Goal: Information Seeking & Learning: Learn about a topic

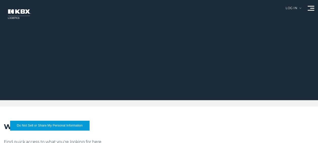
click at [311, 10] on span at bounding box center [311, 10] width 7 height 1
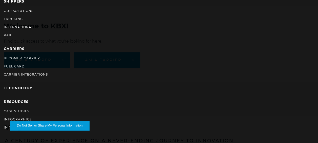
scroll to position [101, 0]
click at [18, 117] on li "Infographics" at bounding box center [159, 120] width 311 height 6
click at [25, 121] on button "Do Not Sell or Share My Personal Information" at bounding box center [49, 126] width 79 height 10
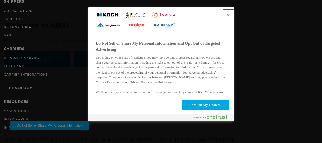
click at [228, 15] on button "Close" at bounding box center [228, 15] width 11 height 11
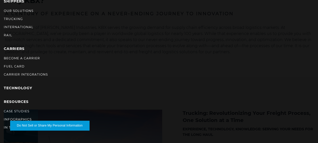
scroll to position [228, 0]
click at [57, 127] on button "Do Not Sell or Share My Personal Information" at bounding box center [49, 126] width 79 height 10
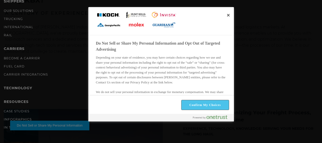
click at [204, 105] on button "Confirm My Choices" at bounding box center [205, 105] width 47 height 10
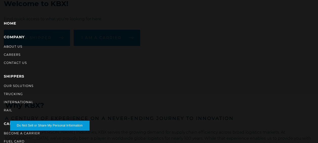
scroll to position [76, 0]
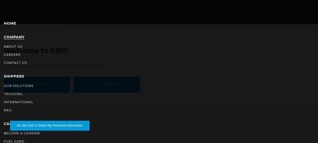
click at [15, 36] on link "Company" at bounding box center [14, 37] width 21 height 5
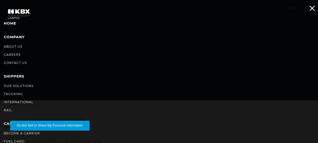
click at [311, 9] on span at bounding box center [312, 8] width 5 height 5
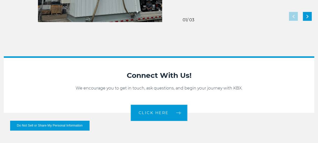
scroll to position [1013, 0]
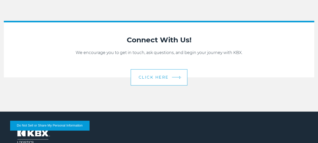
click at [167, 76] on span "CLICK HERE" at bounding box center [154, 77] width 30 height 4
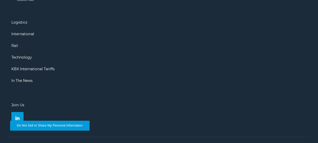
scroll to position [553, 0]
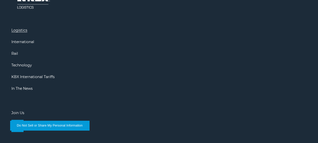
click at [20, 28] on link "Logistics" at bounding box center [19, 30] width 16 height 5
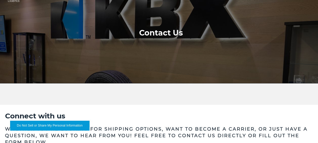
scroll to position [0, 0]
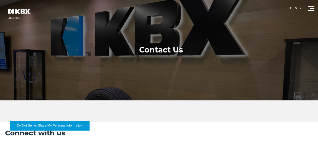
click at [23, 11] on img at bounding box center [19, 14] width 30 height 18
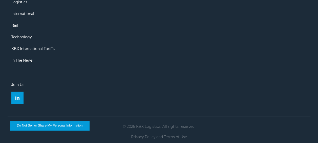
scroll to position [627, 0]
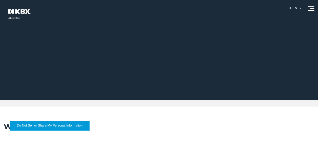
click at [309, 7] on div at bounding box center [311, 8] width 7 height 5
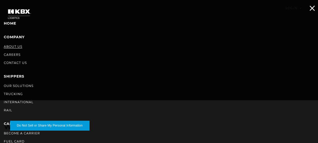
click at [12, 46] on link "About Us" at bounding box center [13, 47] width 18 height 4
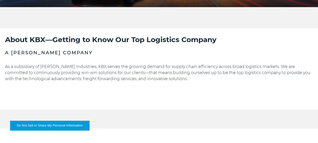
scroll to position [101, 0]
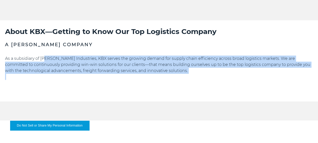
drag, startPoint x: 67, startPoint y: 61, endPoint x: 199, endPoint y: 77, distance: 132.7
click at [199, 77] on div "As a subsidiary of [PERSON_NAME] Industries, KBX serves the growing demand for …" at bounding box center [159, 67] width 308 height 24
click at [199, 77] on p at bounding box center [159, 77] width 308 height 6
click at [200, 72] on p "As a subsidiary of [PERSON_NAME] Industries, KBX serves the growing demand for …" at bounding box center [159, 64] width 308 height 18
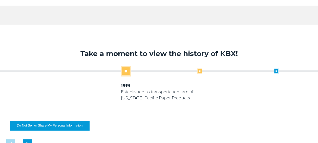
scroll to position [203, 0]
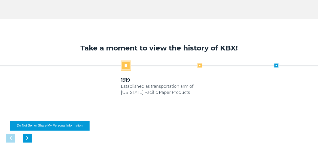
click at [202, 64] on span at bounding box center [199, 65] width 5 height 5
click at [201, 64] on span at bounding box center [199, 65] width 5 height 5
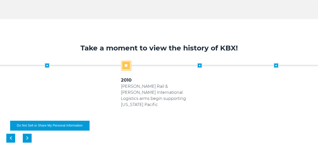
click at [201, 64] on span at bounding box center [199, 65] width 5 height 5
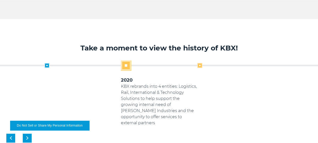
click at [198, 64] on span at bounding box center [199, 65] width 5 height 5
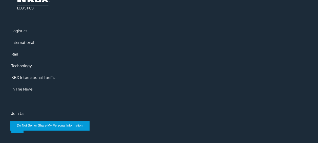
scroll to position [857, 0]
